Goal: Answer question/provide support: Share knowledge or assist other users

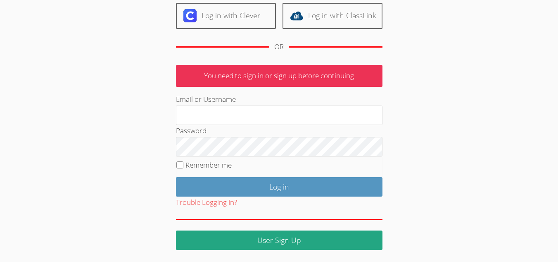
scroll to position [96, 0]
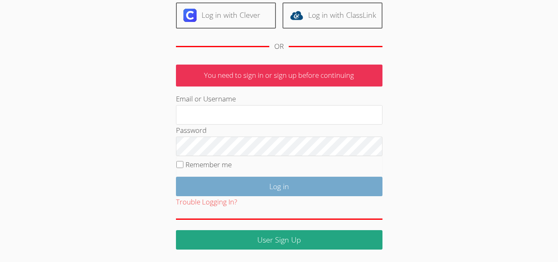
type input "mariesteinberg@live.com"
click at [253, 178] on input "Log in" at bounding box center [279, 185] width 207 height 19
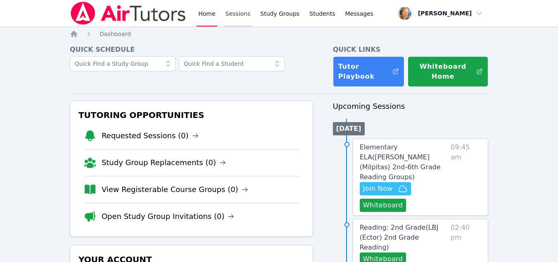
click at [233, 19] on link "Sessions" at bounding box center [238, 13] width 29 height 26
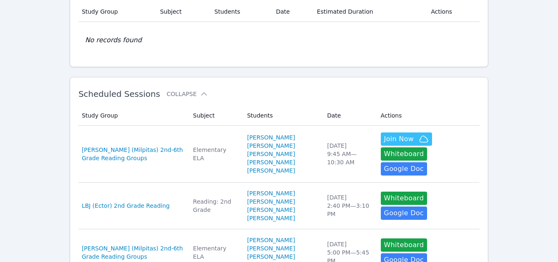
scroll to position [83, 0]
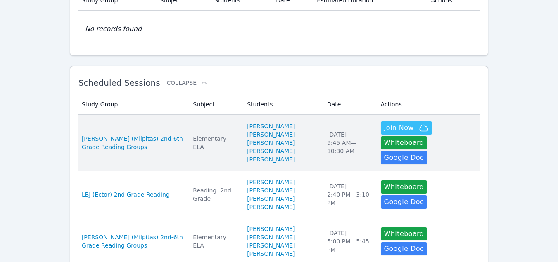
click at [293, 163] on li "[PERSON_NAME]" at bounding box center [282, 159] width 70 height 8
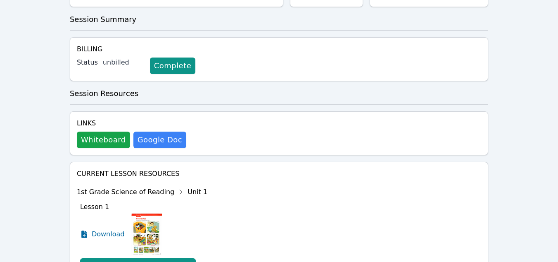
scroll to position [165, 0]
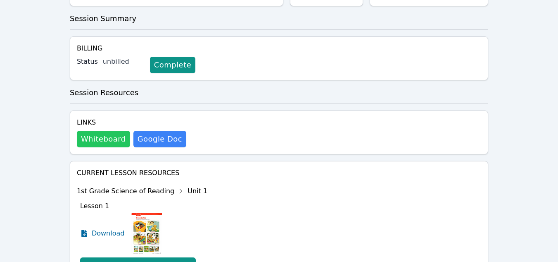
click at [112, 138] on button "Whiteboard" at bounding box center [103, 139] width 53 height 17
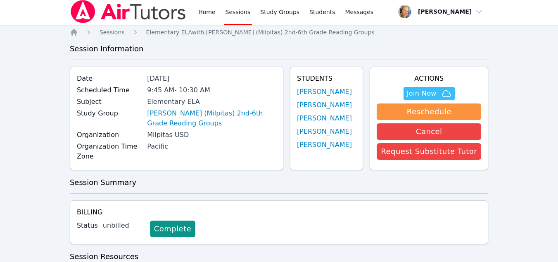
scroll to position [0, 0]
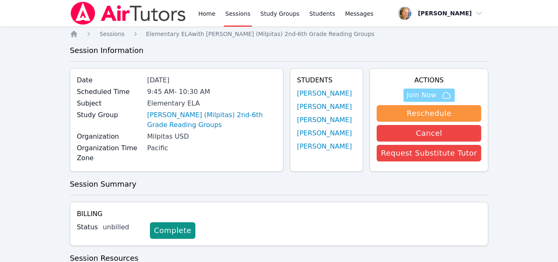
click at [430, 95] on span "Join Now" at bounding box center [422, 95] width 30 height 10
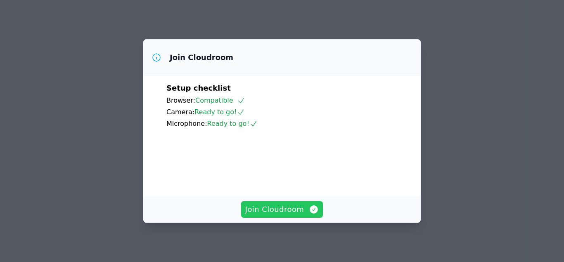
click at [284, 210] on span "Join Cloudroom" at bounding box center [282, 209] width 74 height 12
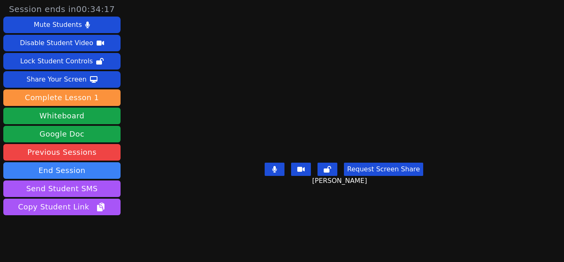
scroll to position [24, 0]
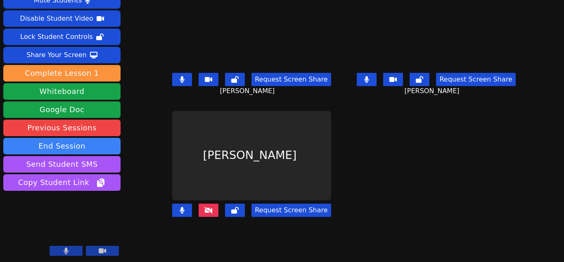
click at [210, 213] on icon at bounding box center [208, 210] width 8 height 7
click at [184, 82] on icon at bounding box center [182, 79] width 5 height 7
click at [370, 82] on button at bounding box center [367, 79] width 20 height 13
click at [207, 214] on button at bounding box center [209, 209] width 20 height 13
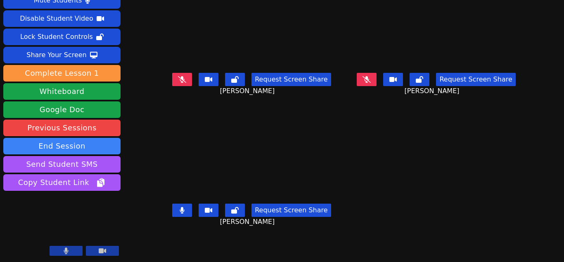
click at [368, 79] on icon at bounding box center [367, 79] width 8 height 7
click at [172, 81] on button at bounding box center [182, 79] width 20 height 13
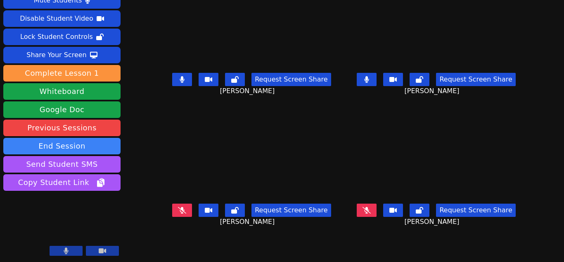
scroll to position [6, 0]
click at [188, 204] on button at bounding box center [182, 209] width 20 height 13
click at [173, 211] on button at bounding box center [182, 209] width 20 height 13
click at [373, 84] on button at bounding box center [367, 79] width 20 height 13
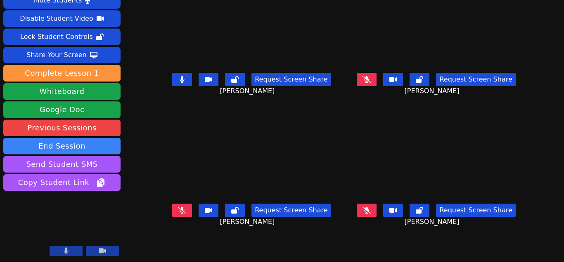
click at [182, 82] on icon at bounding box center [182, 79] width 5 height 7
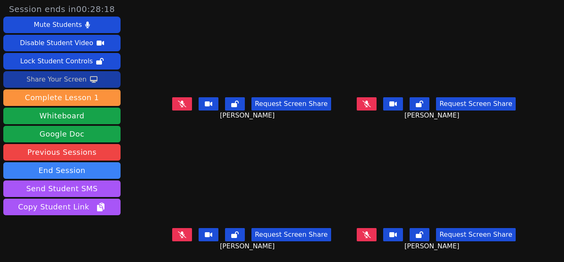
click at [79, 78] on div "Share Your Screen" at bounding box center [56, 79] width 60 height 13
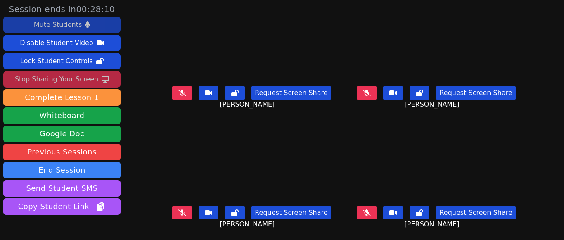
click at [71, 21] on div "Mute Students" at bounding box center [58, 24] width 48 height 13
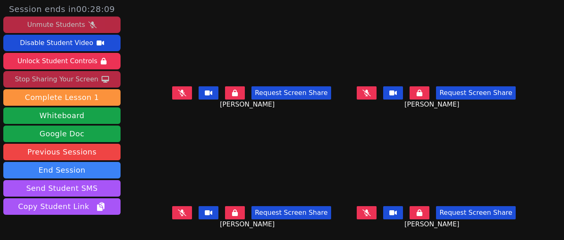
click at [72, 21] on div "Unmute Students" at bounding box center [56, 24] width 58 height 13
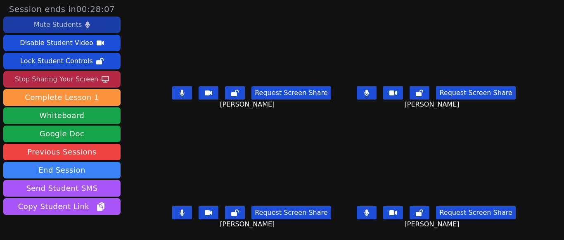
click at [190, 89] on button at bounding box center [182, 92] width 20 height 13
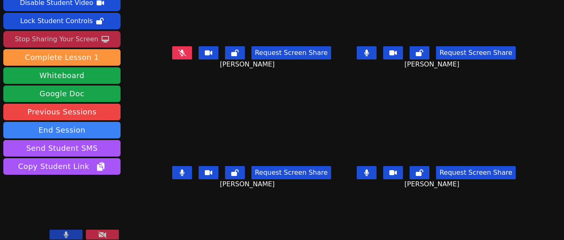
scroll to position [46, 0]
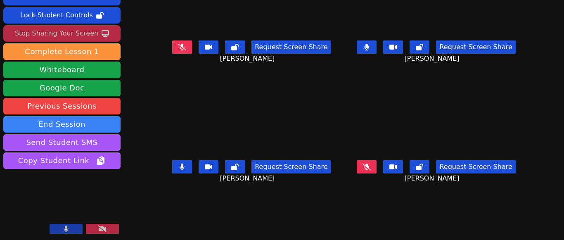
click at [186, 43] on icon at bounding box center [182, 46] width 8 height 7
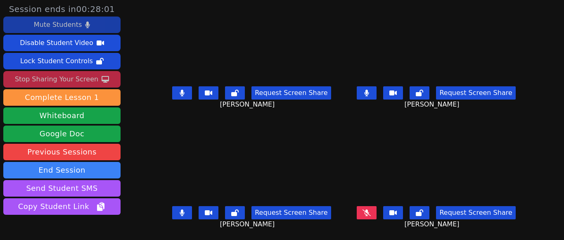
click at [357, 211] on button at bounding box center [367, 212] width 20 height 13
click at [58, 82] on div "Stop Sharing Your Screen" at bounding box center [56, 79] width 83 height 13
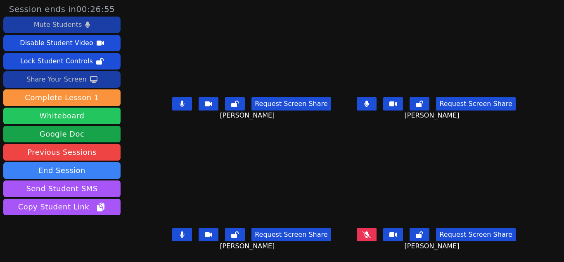
click at [77, 114] on button "Whiteboard" at bounding box center [61, 115] width 117 height 17
click at [370, 231] on button at bounding box center [367, 234] width 20 height 13
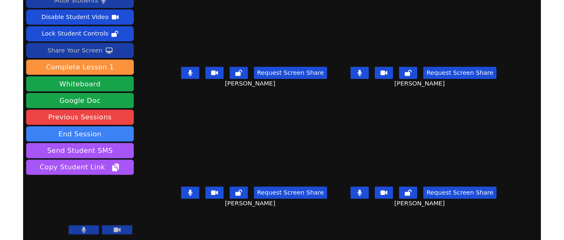
scroll to position [0, 0]
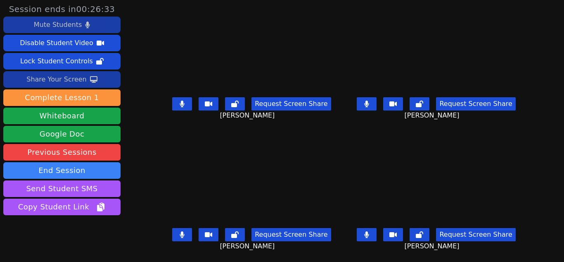
click at [62, 76] on div "Share Your Screen" at bounding box center [56, 79] width 60 height 13
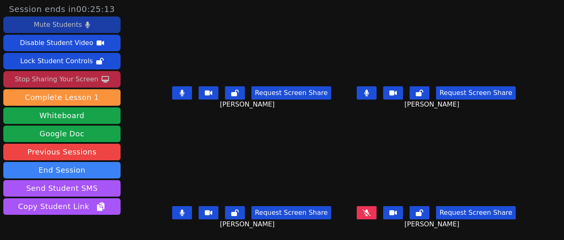
click at [183, 99] on button at bounding box center [182, 92] width 20 height 13
click at [365, 92] on icon at bounding box center [367, 93] width 5 height 7
click at [189, 212] on button at bounding box center [182, 212] width 20 height 13
click at [186, 95] on icon at bounding box center [182, 93] width 8 height 7
click at [188, 92] on button at bounding box center [182, 92] width 20 height 13
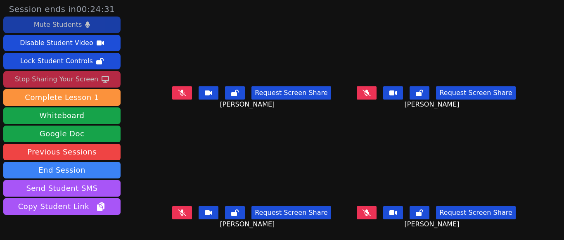
click at [365, 95] on icon at bounding box center [367, 93] width 8 height 7
click at [368, 96] on button at bounding box center [367, 92] width 20 height 13
click at [182, 220] on div "Request Screen Share Gabriel Romano Lozano" at bounding box center [252, 219] width 178 height 33
click at [186, 211] on icon at bounding box center [182, 212] width 8 height 7
click at [190, 209] on button at bounding box center [182, 212] width 20 height 13
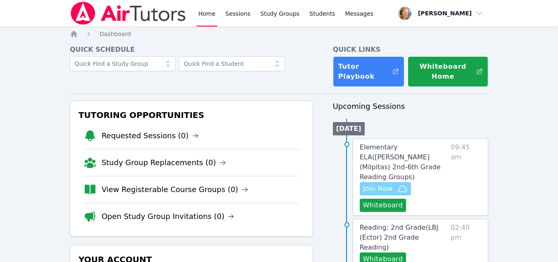
scroll to position [41, 0]
click at [423, 223] on span "Reading: 2nd Grade ( LBJ (Ector) 2nd Grade Reading )" at bounding box center [399, 237] width 79 height 28
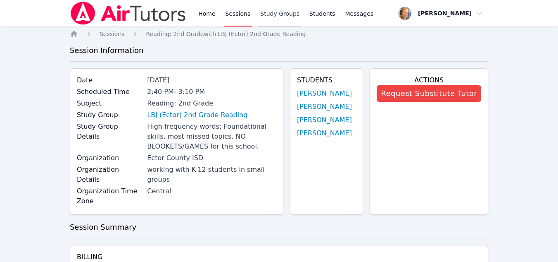
click at [268, 21] on link "Study Groups" at bounding box center [280, 13] width 43 height 26
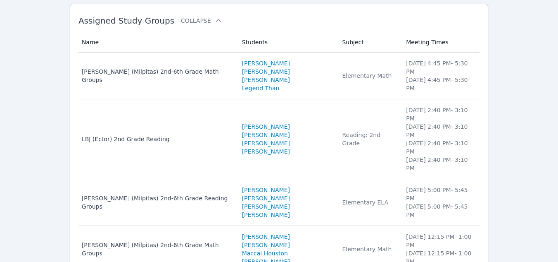
scroll to position [83, 0]
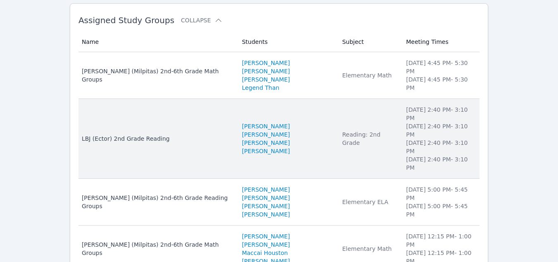
click at [337, 124] on td "Subject Reading: 2nd Grade" at bounding box center [369, 139] width 64 height 80
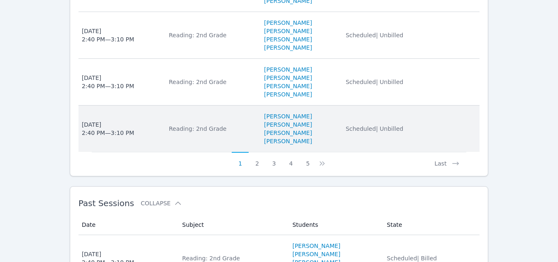
scroll to position [785, 0]
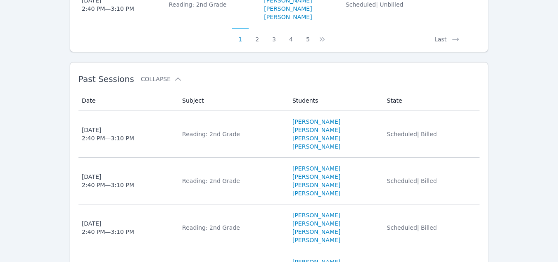
click at [391, 137] on td "State Scheduled | Billed" at bounding box center [431, 134] width 98 height 47
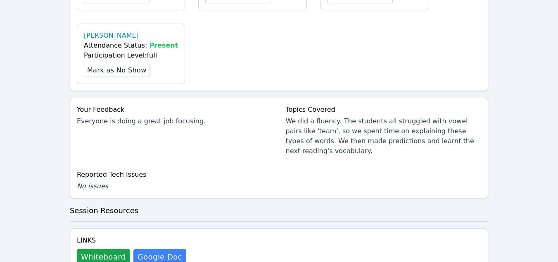
scroll to position [454, 0]
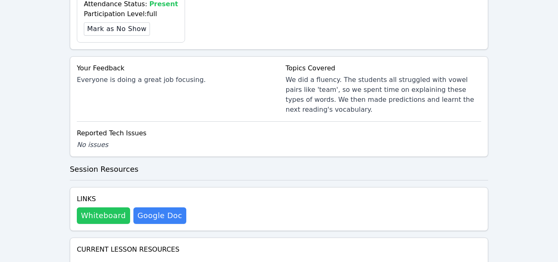
click at [112, 207] on button "Whiteboard" at bounding box center [103, 215] width 53 height 17
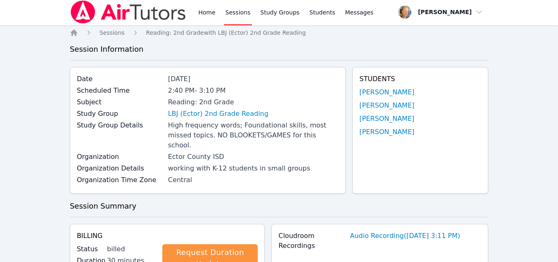
scroll to position [0, 0]
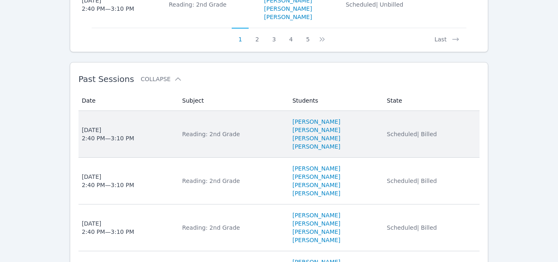
scroll to position [620, 0]
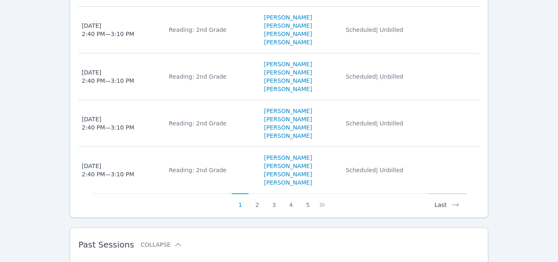
click at [444, 194] on button "Last" at bounding box center [447, 201] width 38 height 16
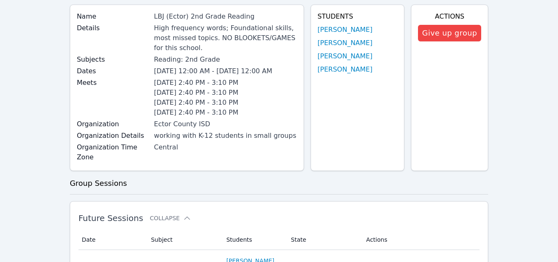
scroll to position [246, 0]
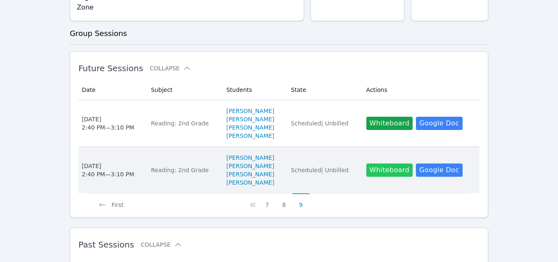
click at [392, 163] on button "Whiteboard" at bounding box center [389, 169] width 47 height 13
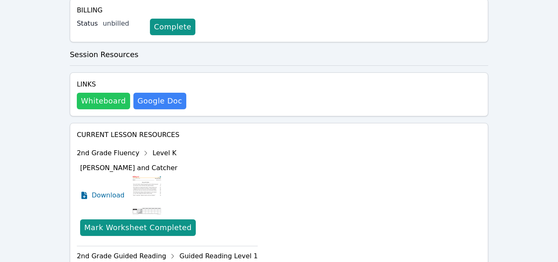
click at [97, 93] on button "Whiteboard" at bounding box center [103, 101] width 53 height 17
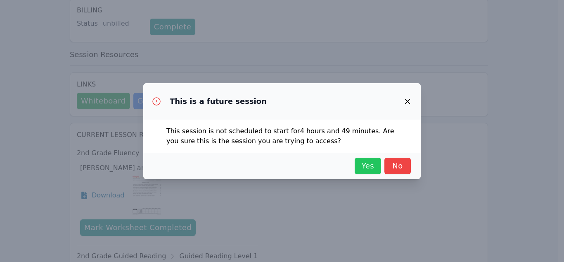
click at [370, 163] on span "Yes" at bounding box center [368, 166] width 18 height 12
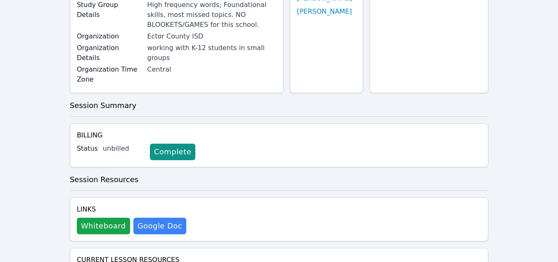
scroll to position [124, 0]
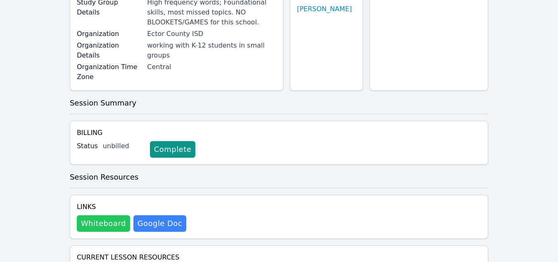
click at [98, 215] on button "Whiteboard" at bounding box center [103, 223] width 53 height 17
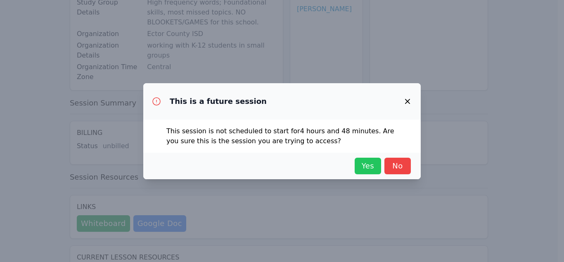
click at [372, 166] on span "Yes" at bounding box center [368, 166] width 18 height 12
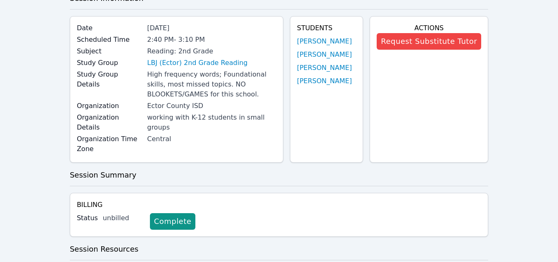
scroll to position [0, 0]
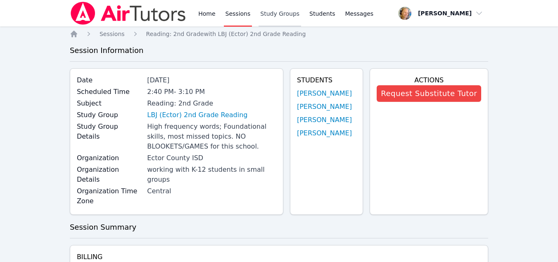
click at [262, 13] on link "Study Groups" at bounding box center [280, 13] width 43 height 26
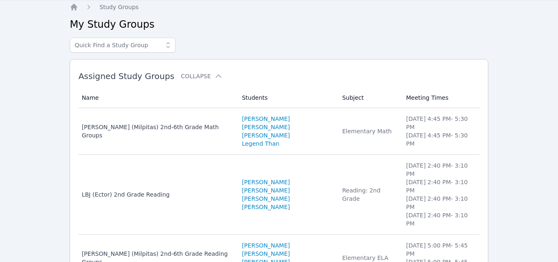
scroll to position [41, 0]
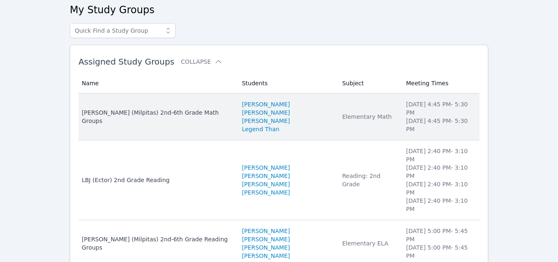
click at [361, 112] on div "Elementary Math" at bounding box center [369, 116] width 54 height 8
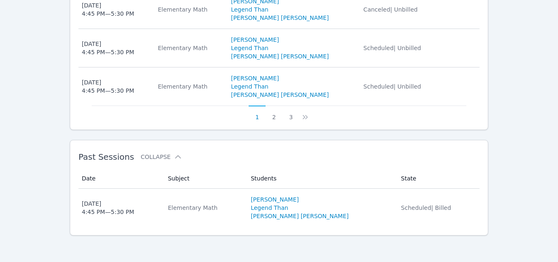
scroll to position [582, 0]
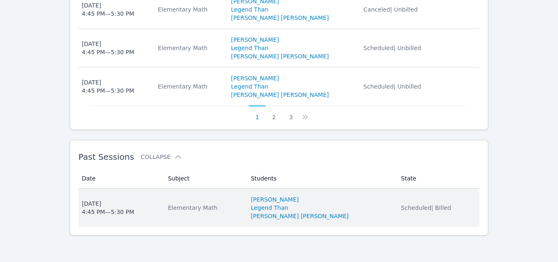
click at [403, 214] on td "State Scheduled | Billed" at bounding box center [437, 207] width 83 height 38
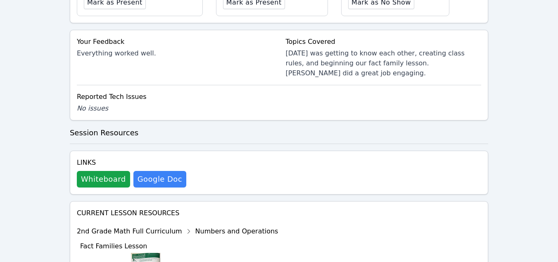
scroll to position [330, 0]
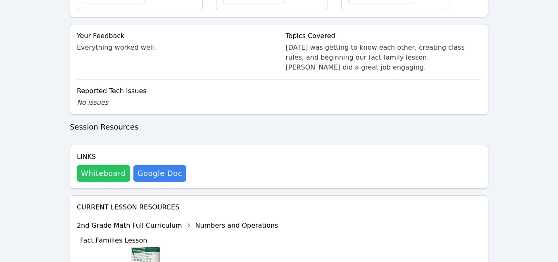
click at [91, 165] on button "Whiteboard" at bounding box center [103, 173] width 53 height 17
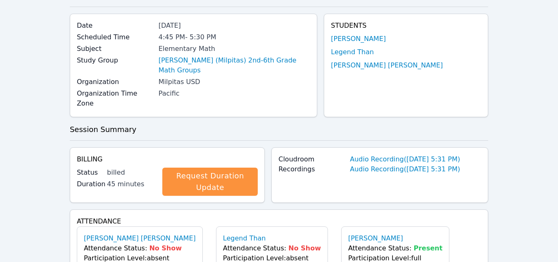
scroll to position [0, 0]
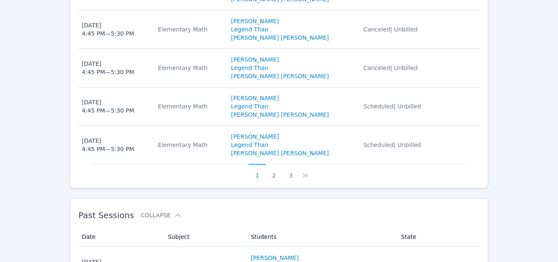
scroll to position [582, 0]
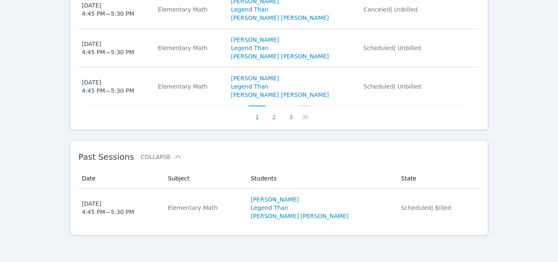
click at [302, 118] on icon at bounding box center [305, 117] width 8 height 8
click at [295, 117] on button "3" at bounding box center [296, 113] width 17 height 16
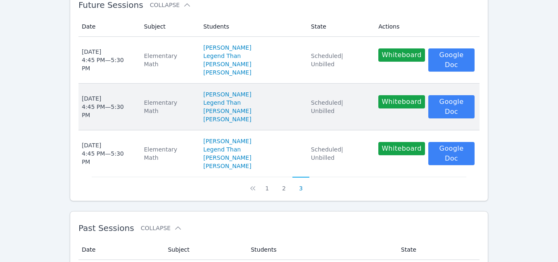
scroll to position [271, 0]
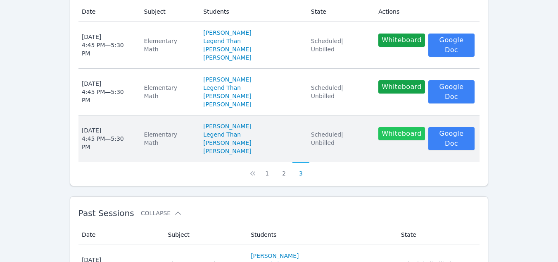
click at [381, 131] on button "Whiteboard" at bounding box center [401, 133] width 47 height 13
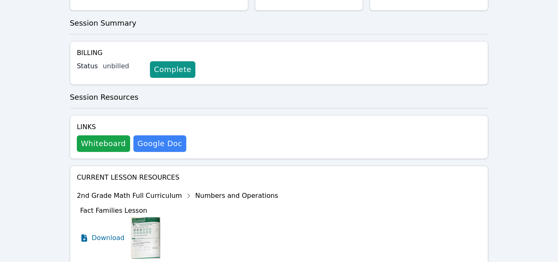
scroll to position [165, 0]
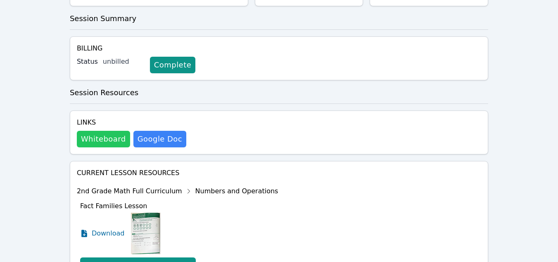
click at [86, 136] on button "Whiteboard" at bounding box center [103, 139] width 53 height 17
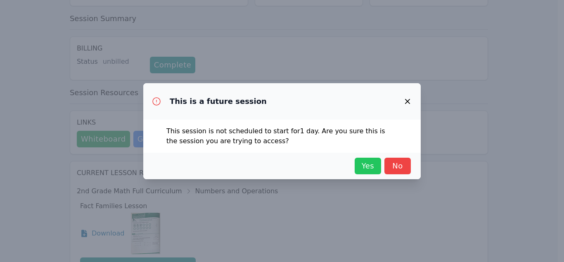
click at [364, 165] on span "Yes" at bounding box center [368, 166] width 18 height 12
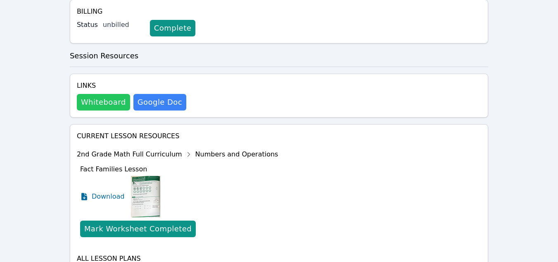
scroll to position [207, 0]
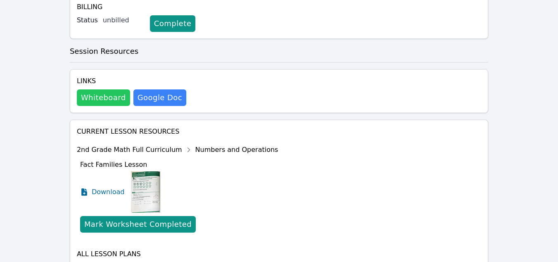
click at [109, 102] on button "Whiteboard" at bounding box center [103, 97] width 53 height 17
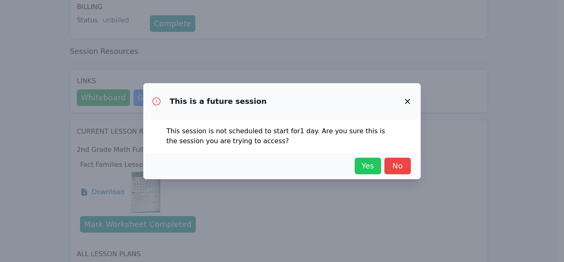
click at [378, 170] on button "Yes" at bounding box center [368, 165] width 26 height 17
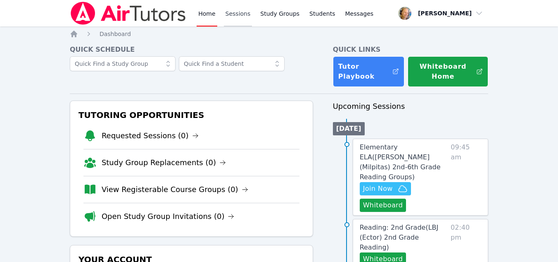
click at [241, 12] on link "Sessions" at bounding box center [238, 13] width 29 height 26
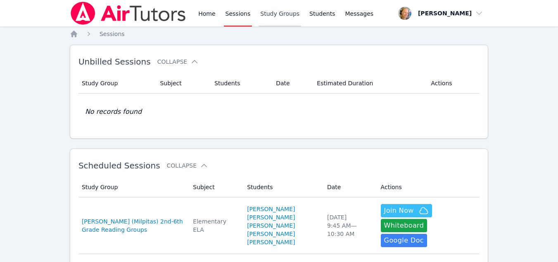
click at [272, 14] on link "Study Groups" at bounding box center [280, 13] width 43 height 26
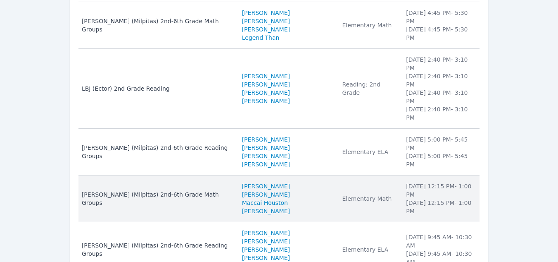
scroll to position [141, 0]
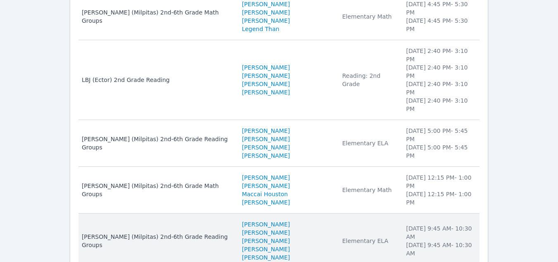
click at [341, 213] on td "Subject Elementary ELA" at bounding box center [369, 240] width 64 height 55
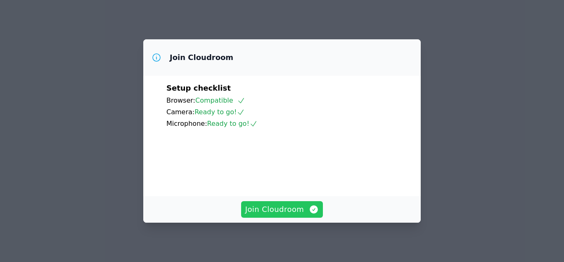
click at [301, 210] on span "Join Cloudroom" at bounding box center [282, 209] width 74 height 12
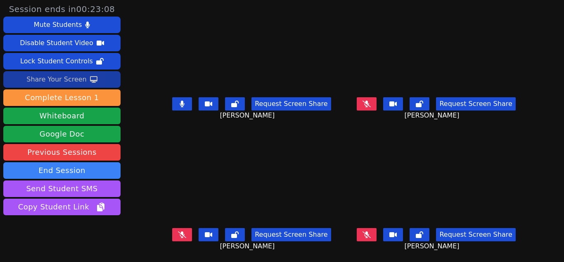
click at [75, 83] on div "Share Your Screen" at bounding box center [56, 79] width 60 height 13
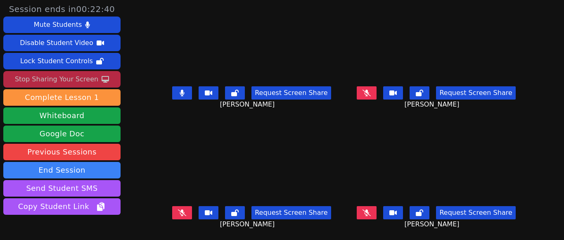
click at [188, 95] on button at bounding box center [182, 92] width 20 height 13
click at [186, 95] on icon at bounding box center [182, 92] width 8 height 7
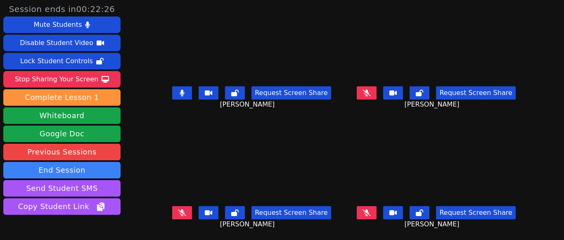
drag, startPoint x: 62, startPoint y: 82, endPoint x: 62, endPoint y: 89, distance: 6.7
click at [62, 82] on div "Stop Sharing Your Screen" at bounding box center [56, 79] width 83 height 13
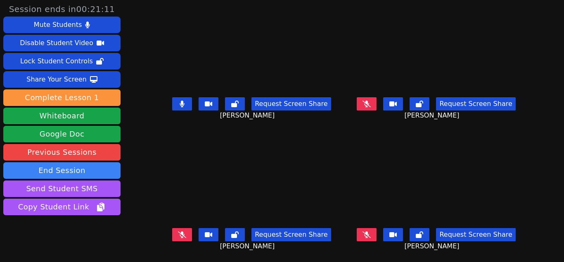
click at [176, 106] on button at bounding box center [182, 103] width 20 height 13
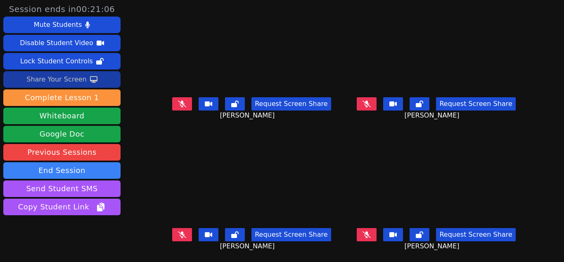
click at [73, 78] on div "Share Your Screen" at bounding box center [56, 79] width 60 height 13
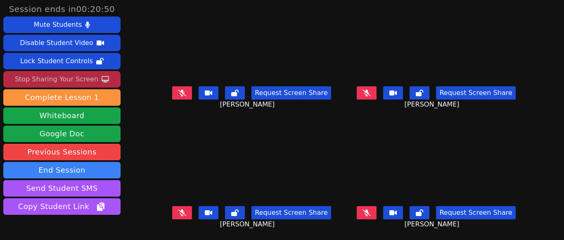
click at [185, 214] on icon at bounding box center [182, 212] width 8 height 7
click at [183, 209] on icon at bounding box center [182, 212] width 5 height 7
click at [363, 215] on icon at bounding box center [367, 212] width 8 height 7
click at [365, 216] on icon at bounding box center [367, 212] width 5 height 7
click at [185, 88] on button at bounding box center [182, 92] width 20 height 13
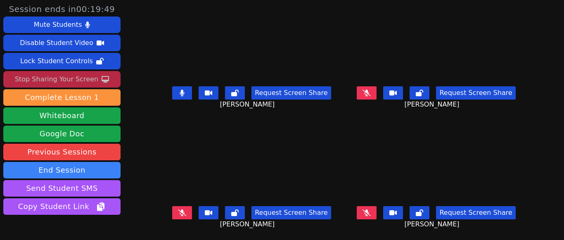
click at [186, 97] on button at bounding box center [182, 92] width 20 height 13
click at [363, 96] on icon at bounding box center [367, 93] width 8 height 7
click at [363, 98] on button at bounding box center [367, 92] width 20 height 13
click at [78, 76] on div "Stop Sharing Your Screen" at bounding box center [56, 79] width 83 height 13
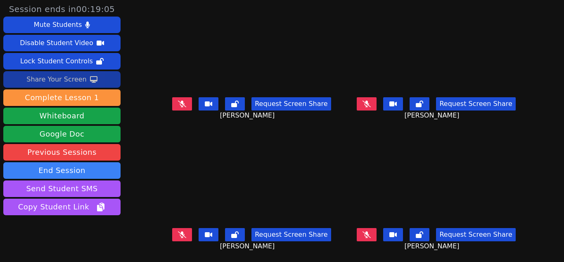
click at [90, 81] on icon at bounding box center [93, 79] width 7 height 7
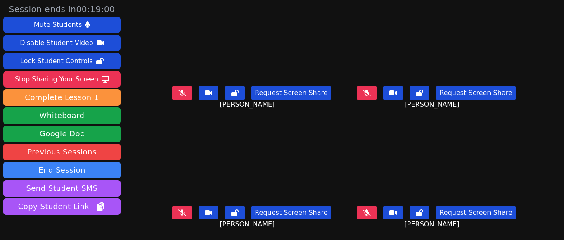
click at [368, 216] on button at bounding box center [367, 212] width 20 height 13
drag, startPoint x: 367, startPoint y: 214, endPoint x: 360, endPoint y: 170, distance: 44.7
click at [360, 170] on div "Gabriel Romano Lozano Request Screen Share Gabriel Romano Lozano" at bounding box center [436, 180] width 178 height 120
click at [369, 218] on button at bounding box center [367, 212] width 20 height 13
click at [179, 92] on button at bounding box center [182, 92] width 20 height 13
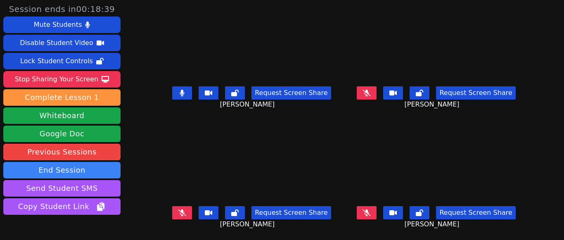
click at [181, 95] on button at bounding box center [182, 92] width 20 height 13
click at [366, 99] on button at bounding box center [367, 92] width 20 height 13
click at [365, 96] on button at bounding box center [367, 92] width 20 height 13
click at [186, 209] on button at bounding box center [182, 212] width 20 height 13
click at [183, 214] on icon at bounding box center [182, 212] width 5 height 7
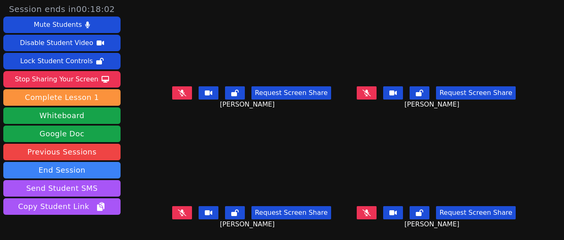
click at [186, 90] on icon at bounding box center [182, 93] width 8 height 7
click at [181, 90] on button at bounding box center [182, 92] width 20 height 13
click at [357, 94] on button at bounding box center [367, 92] width 20 height 13
click at [363, 96] on button at bounding box center [367, 92] width 20 height 13
click at [186, 213] on icon at bounding box center [182, 212] width 8 height 7
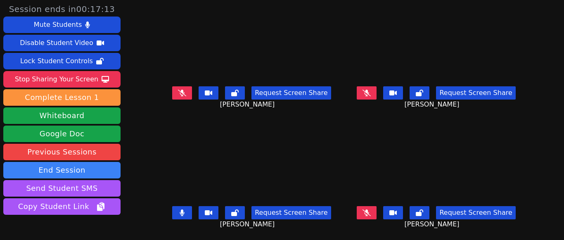
click at [181, 216] on button at bounding box center [182, 212] width 20 height 13
click at [361, 218] on button at bounding box center [367, 212] width 20 height 13
click at [358, 217] on button at bounding box center [367, 212] width 20 height 13
click at [357, 96] on button at bounding box center [367, 92] width 20 height 13
click at [360, 97] on button at bounding box center [367, 92] width 20 height 13
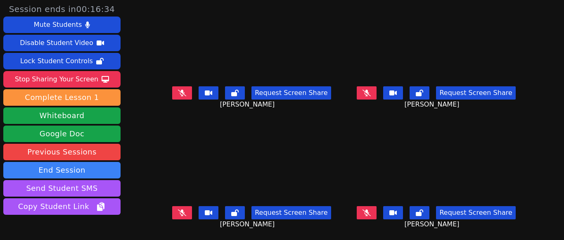
click at [183, 215] on icon at bounding box center [182, 212] width 8 height 7
click at [184, 213] on icon at bounding box center [182, 212] width 5 height 7
click at [363, 214] on icon at bounding box center [367, 212] width 8 height 7
click at [357, 213] on button at bounding box center [367, 212] width 20 height 13
click at [184, 94] on icon at bounding box center [182, 93] width 8 height 7
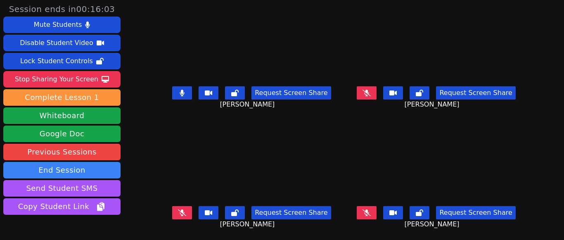
click at [184, 94] on icon at bounding box center [182, 93] width 5 height 7
click at [190, 211] on button at bounding box center [182, 212] width 20 height 13
click at [192, 214] on button at bounding box center [182, 212] width 20 height 13
click at [363, 211] on icon at bounding box center [367, 212] width 8 height 7
click at [358, 212] on button at bounding box center [367, 212] width 20 height 13
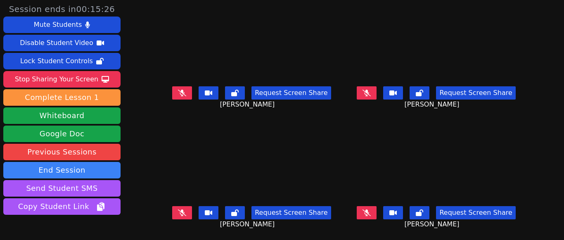
click at [186, 95] on icon at bounding box center [182, 93] width 8 height 7
click at [185, 95] on icon at bounding box center [182, 93] width 5 height 7
click at [366, 96] on button at bounding box center [367, 92] width 20 height 13
click at [357, 96] on button at bounding box center [367, 92] width 20 height 13
click at [363, 213] on icon at bounding box center [367, 212] width 8 height 7
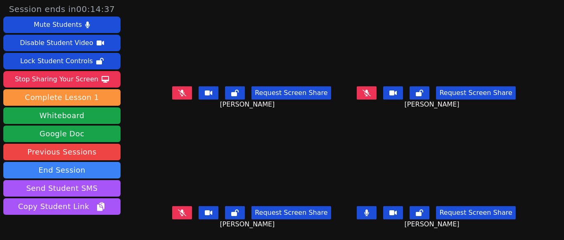
click at [357, 211] on button at bounding box center [367, 212] width 20 height 13
click at [191, 91] on button at bounding box center [182, 92] width 20 height 13
click at [189, 93] on button at bounding box center [182, 92] width 20 height 13
click at [357, 95] on button at bounding box center [367, 92] width 20 height 13
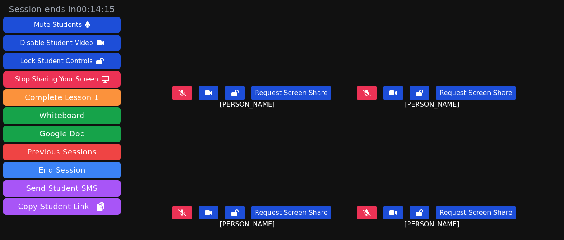
click at [185, 212] on icon at bounding box center [182, 212] width 8 height 7
click at [185, 212] on icon at bounding box center [182, 212] width 5 height 7
click at [359, 216] on button at bounding box center [367, 212] width 20 height 13
click at [364, 216] on icon at bounding box center [366, 212] width 5 height 7
click at [191, 97] on button at bounding box center [182, 92] width 20 height 13
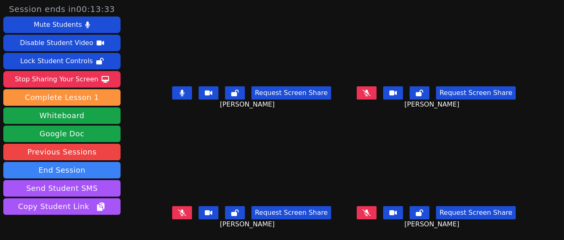
scroll to position [6, 0]
click at [183, 90] on icon at bounding box center [182, 93] width 5 height 7
click at [363, 90] on icon at bounding box center [367, 93] width 8 height 7
click at [365, 90] on icon at bounding box center [367, 93] width 5 height 7
click at [186, 209] on icon at bounding box center [182, 212] width 8 height 7
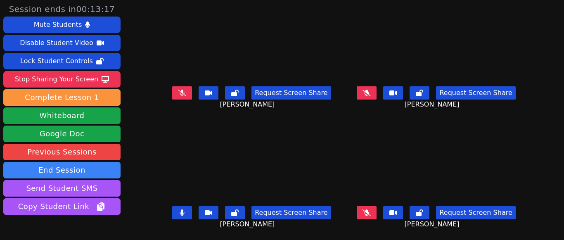
click at [190, 209] on button at bounding box center [182, 212] width 20 height 13
click at [363, 209] on icon at bounding box center [367, 212] width 8 height 7
click at [357, 211] on button at bounding box center [367, 212] width 20 height 13
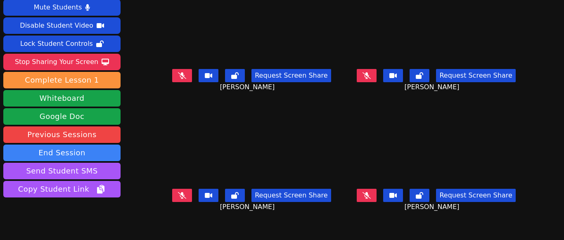
scroll to position [0, 0]
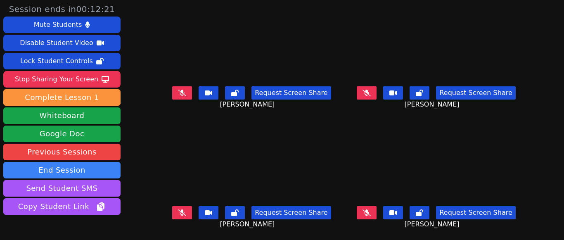
click at [186, 214] on icon at bounding box center [182, 212] width 8 height 7
click at [188, 213] on button at bounding box center [182, 212] width 20 height 13
click at [357, 215] on button at bounding box center [367, 212] width 20 height 13
drag, startPoint x: 357, startPoint y: 214, endPoint x: 341, endPoint y: 187, distance: 31.7
click at [347, 187] on div "Gabriel Romano Lozano Request Screen Share Gabriel Romano Lozano" at bounding box center [436, 180] width 178 height 120
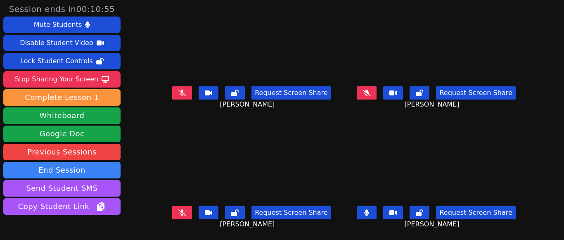
click at [364, 213] on button at bounding box center [367, 212] width 20 height 13
click at [366, 93] on button at bounding box center [367, 92] width 20 height 13
click at [364, 93] on button at bounding box center [367, 92] width 20 height 13
click at [192, 93] on button at bounding box center [182, 92] width 20 height 13
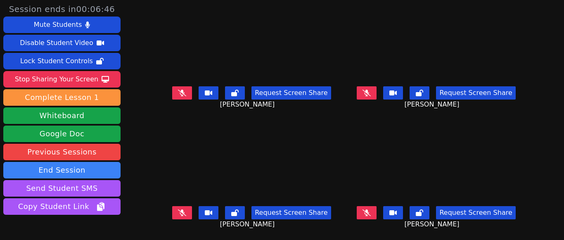
click at [369, 93] on button at bounding box center [367, 92] width 20 height 13
click at [360, 97] on button at bounding box center [367, 92] width 20 height 13
click at [186, 96] on icon at bounding box center [182, 93] width 8 height 7
click at [363, 93] on icon at bounding box center [367, 93] width 8 height 7
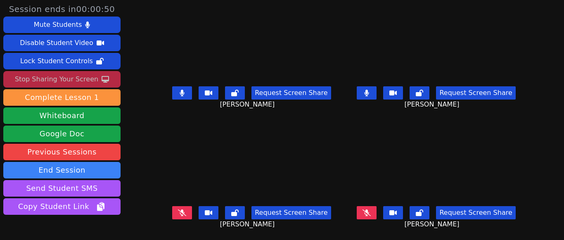
click at [70, 81] on div "Stop Sharing Your Screen" at bounding box center [56, 79] width 83 height 13
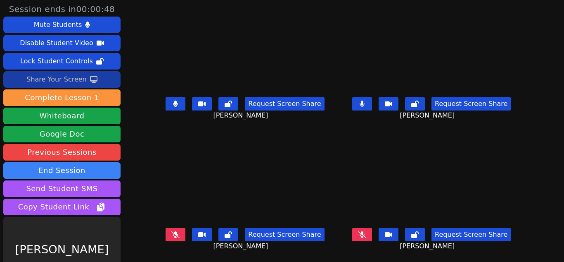
click at [171, 234] on icon at bounding box center [175, 234] width 8 height 7
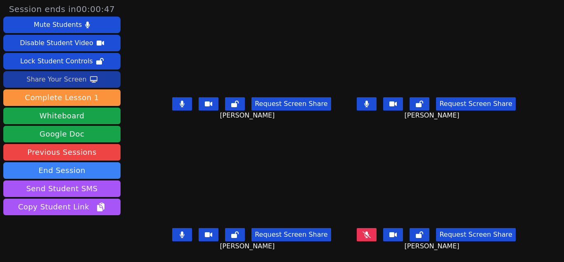
click at [363, 234] on icon at bounding box center [367, 234] width 8 height 7
click at [367, 100] on icon at bounding box center [366, 103] width 5 height 7
drag, startPoint x: 365, startPoint y: 232, endPoint x: 350, endPoint y: 228, distance: 15.6
click at [365, 231] on button at bounding box center [367, 234] width 20 height 13
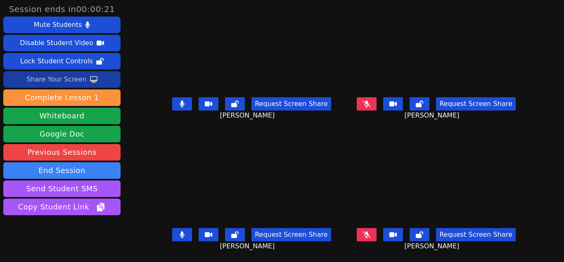
click at [187, 228] on button at bounding box center [182, 234] width 20 height 13
click at [367, 101] on button at bounding box center [367, 103] width 20 height 13
click at [368, 231] on icon at bounding box center [367, 234] width 8 height 7
click at [190, 228] on button at bounding box center [182, 234] width 20 height 13
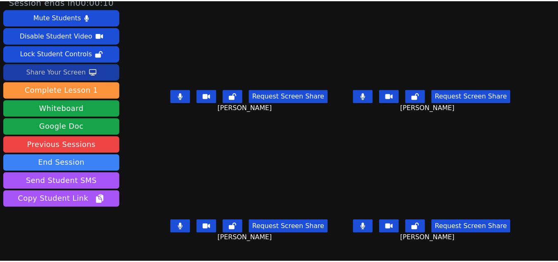
scroll to position [0, 0]
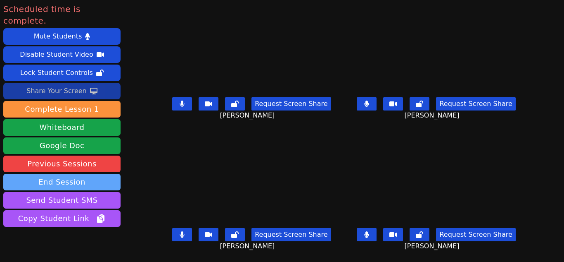
click at [92, 174] on button "End Session" at bounding box center [61, 182] width 117 height 17
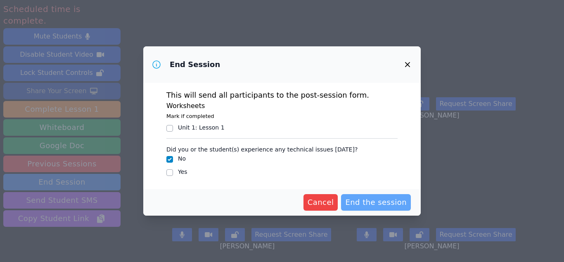
click at [366, 203] on span "End the session" at bounding box center [376, 202] width 62 height 12
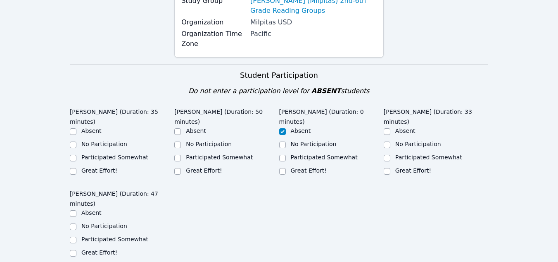
scroll to position [165, 0]
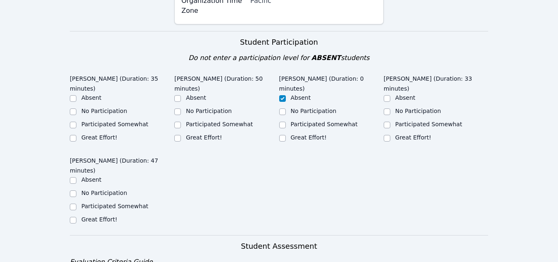
drag, startPoint x: 105, startPoint y: 118, endPoint x: 99, endPoint y: 125, distance: 9.7
click at [105, 120] on div "Participated Somewhat" at bounding box center [122, 125] width 105 height 10
click at [100, 134] on label "Great Effort!" at bounding box center [99, 137] width 36 height 7
click at [76, 135] on input "Great Effort!" at bounding box center [73, 138] width 7 height 7
checkbox input "true"
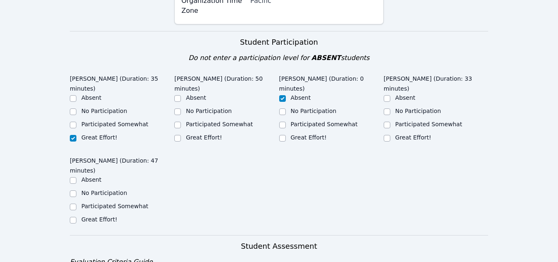
click at [204, 134] on label "Great Effort!" at bounding box center [204, 137] width 36 height 7
click at [181, 135] on input "Great Effort!" at bounding box center [177, 138] width 7 height 7
checkbox input "true"
click at [409, 140] on label "Great Effort!" at bounding box center [413, 137] width 36 height 7
click at [390, 140] on input "Great Effort!" at bounding box center [387, 138] width 7 height 7
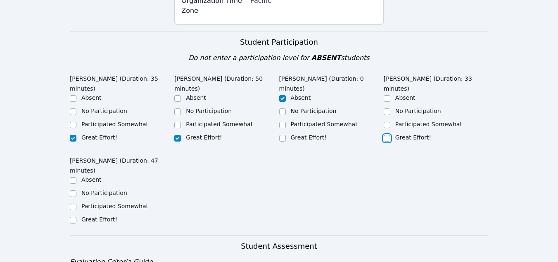
checkbox input "true"
click at [104, 216] on label "Great Effort!" at bounding box center [99, 219] width 36 height 7
click at [76, 216] on input "Great Effort!" at bounding box center [73, 219] width 7 height 7
checkbox input "true"
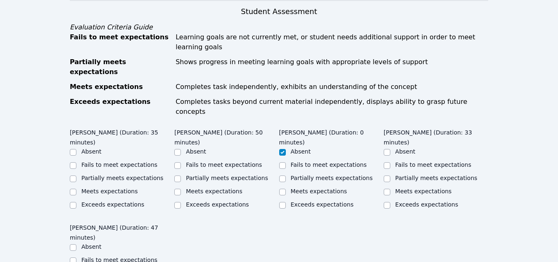
scroll to position [413, 0]
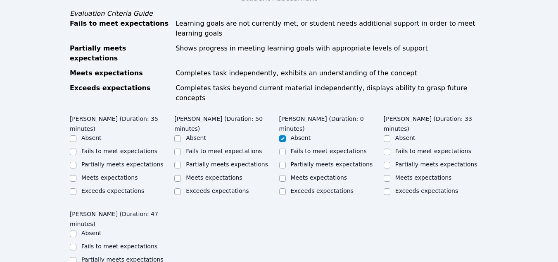
click at [121, 187] on label "Exceeds expectations" at bounding box center [112, 190] width 63 height 7
click at [76, 188] on input "Exceeds expectations" at bounding box center [73, 191] width 7 height 7
checkbox input "true"
click at [199, 187] on label "Exceeds expectations" at bounding box center [217, 190] width 63 height 7
click at [181, 188] on input "Exceeds expectations" at bounding box center [177, 191] width 7 height 7
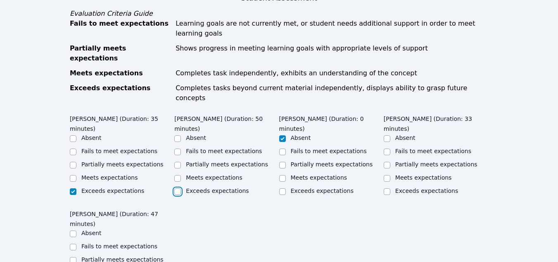
checkbox input "true"
click at [415, 187] on label "Exceeds expectations" at bounding box center [426, 190] width 63 height 7
click at [390, 188] on input "Exceeds expectations" at bounding box center [387, 191] width 7 height 7
checkbox input "true"
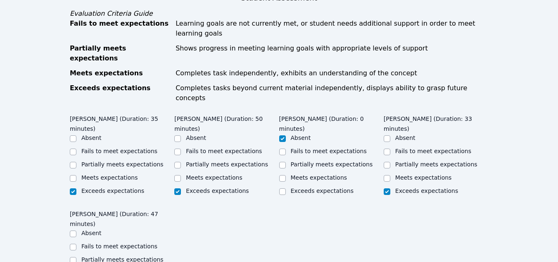
checkbox input "true"
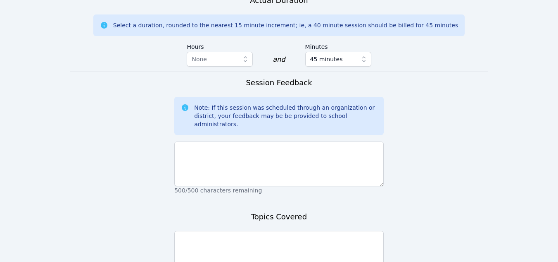
scroll to position [744, 0]
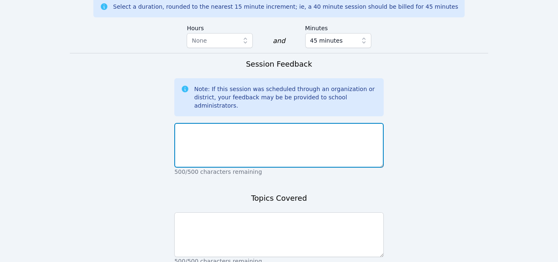
click at [222, 123] on textarea at bounding box center [278, 145] width 209 height 45
type textarea "Everyone's computers worked well."
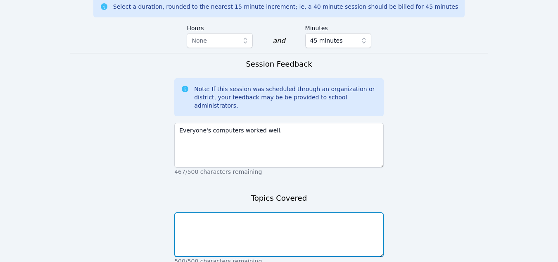
click at [223, 212] on textarea at bounding box center [278, 234] width 209 height 45
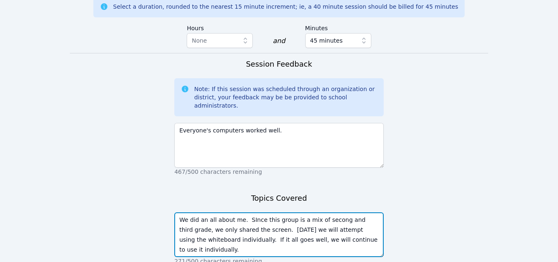
click at [248, 212] on textarea "We did an all about me. SInce this group is a mix of secong and third grade, we…" at bounding box center [278, 234] width 209 height 45
click at [330, 212] on textarea "We did an all about me. Since this group is a mix of secong and third grade, we…" at bounding box center [278, 234] width 209 height 45
type textarea "We did an all about me. Since this group is a mix of second and third grade, we…"
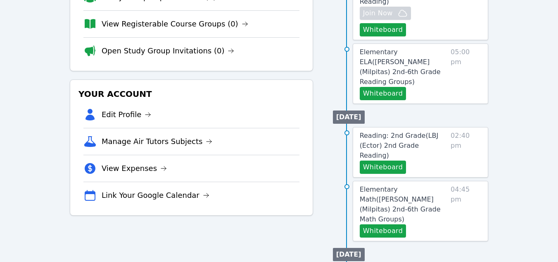
scroll to position [187, 0]
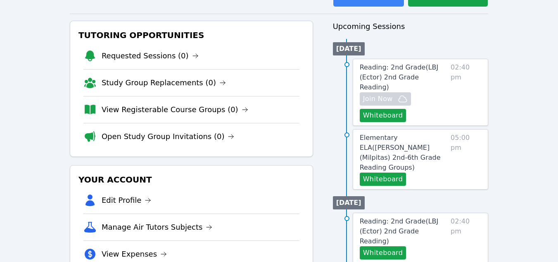
scroll to position [83, 0]
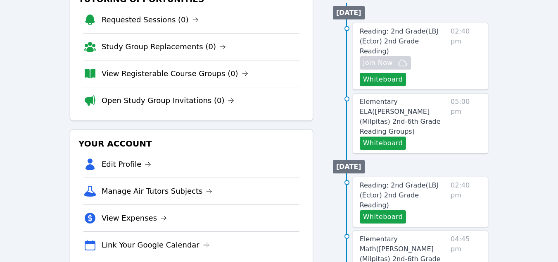
scroll to position [124, 0]
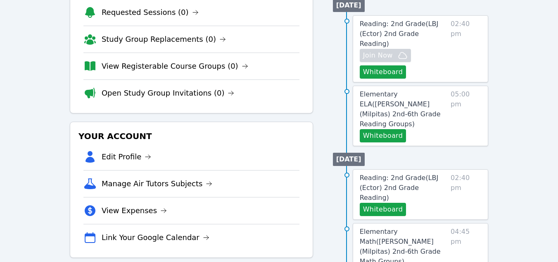
scroll to position [124, 0]
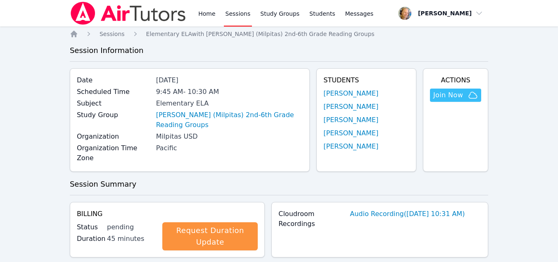
click at [242, 14] on link "Sessions" at bounding box center [238, 13] width 29 height 26
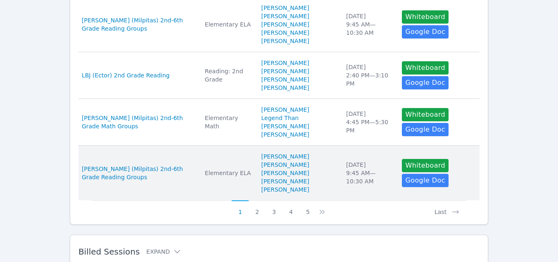
scroll to position [520, 0]
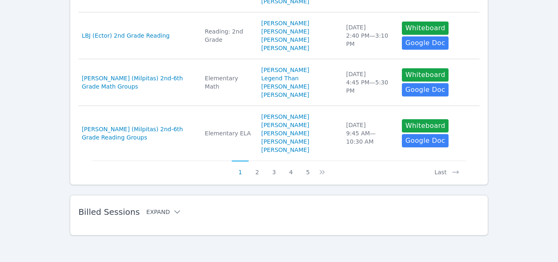
click at [173, 214] on icon at bounding box center [177, 211] width 8 height 8
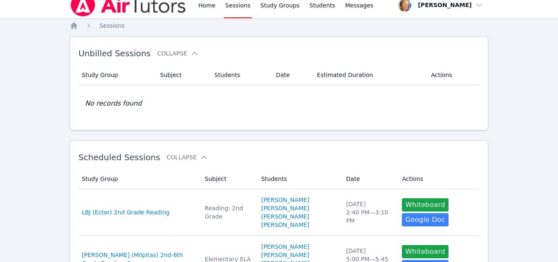
scroll to position [0, 0]
